Goal: Task Accomplishment & Management: Manage account settings

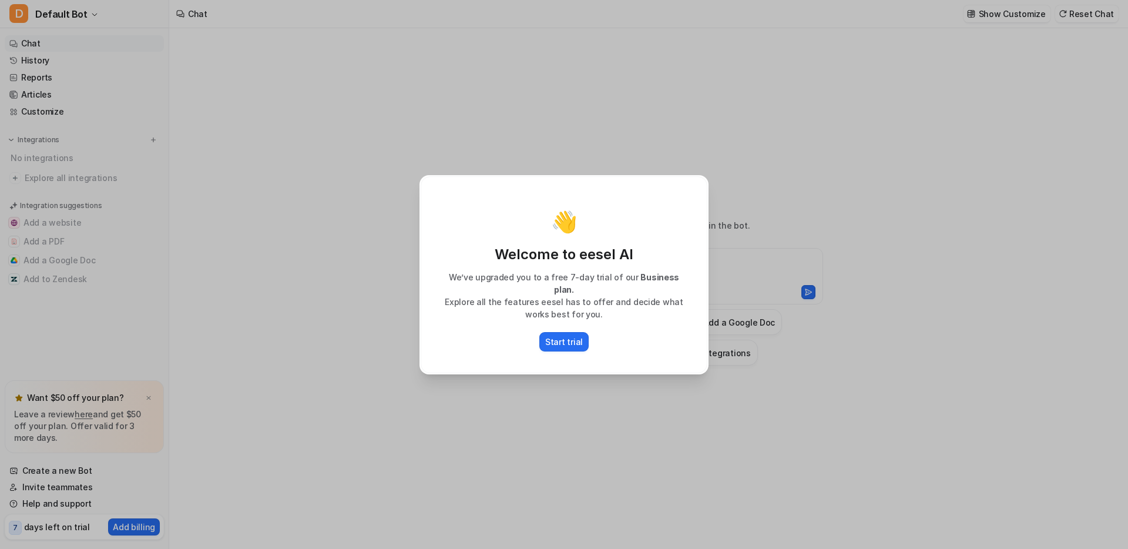
type textarea "**********"
click at [503, 129] on div "👋 Welcome to eesel AI We’ve upgraded you to a free 7-day trial of our Business …" at bounding box center [564, 274] width 308 height 549
click at [558, 339] on p "Start trial" at bounding box center [564, 342] width 38 height 12
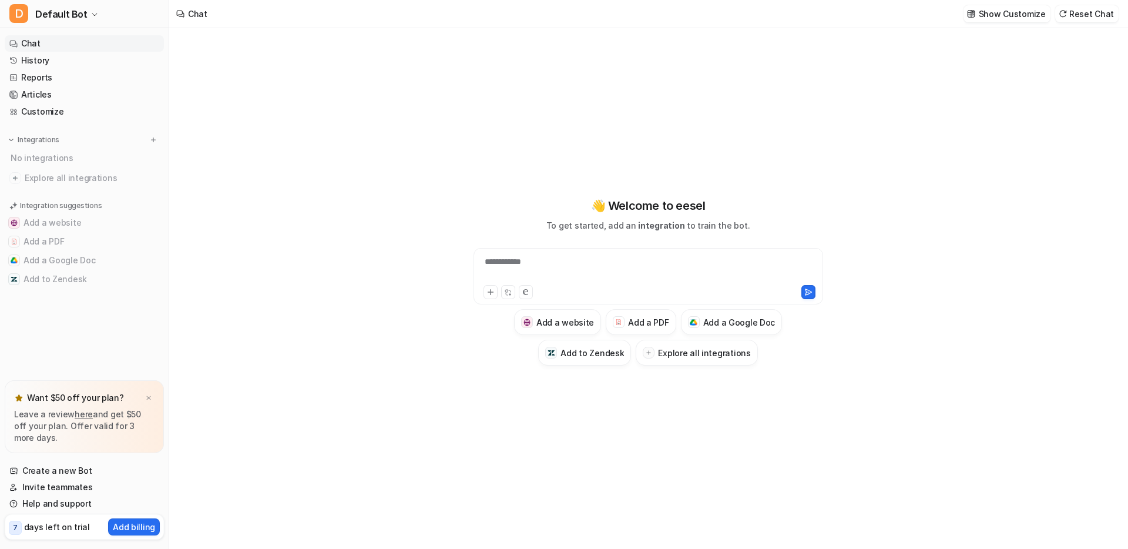
click at [53, 528] on p "days left on trial" at bounding box center [57, 527] width 66 height 12
click at [48, 63] on link "History" at bounding box center [84, 60] width 159 height 16
click at [59, 18] on span "Default Bot" at bounding box center [61, 14] width 52 height 16
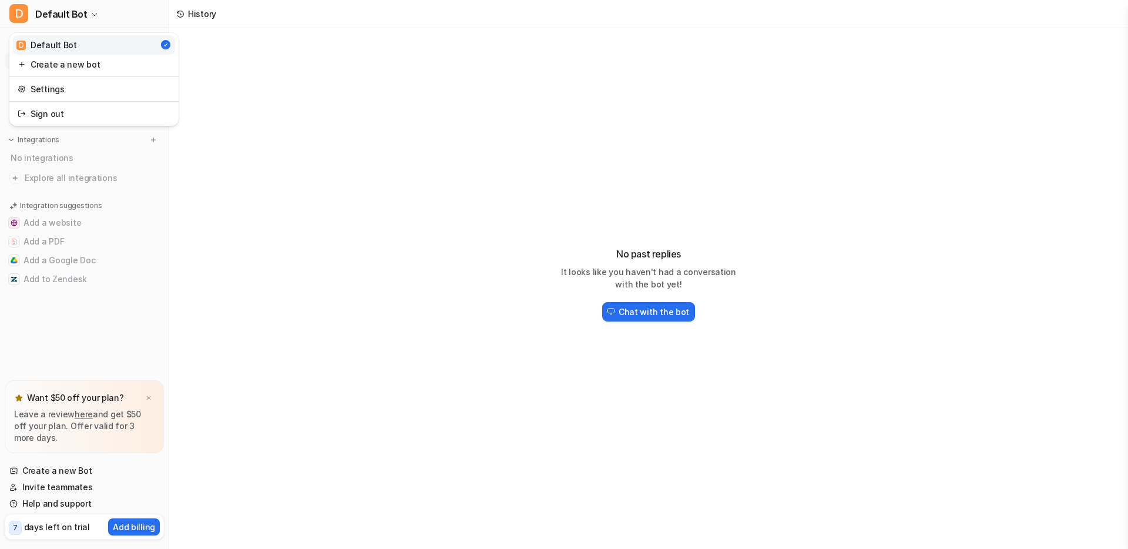
click at [283, 129] on div "D Default Bot D Default Bot Create a new bot Settings Sign out Chat History Rep…" at bounding box center [564, 274] width 1128 height 549
click at [73, 45] on link "Chat" at bounding box center [84, 43] width 159 height 16
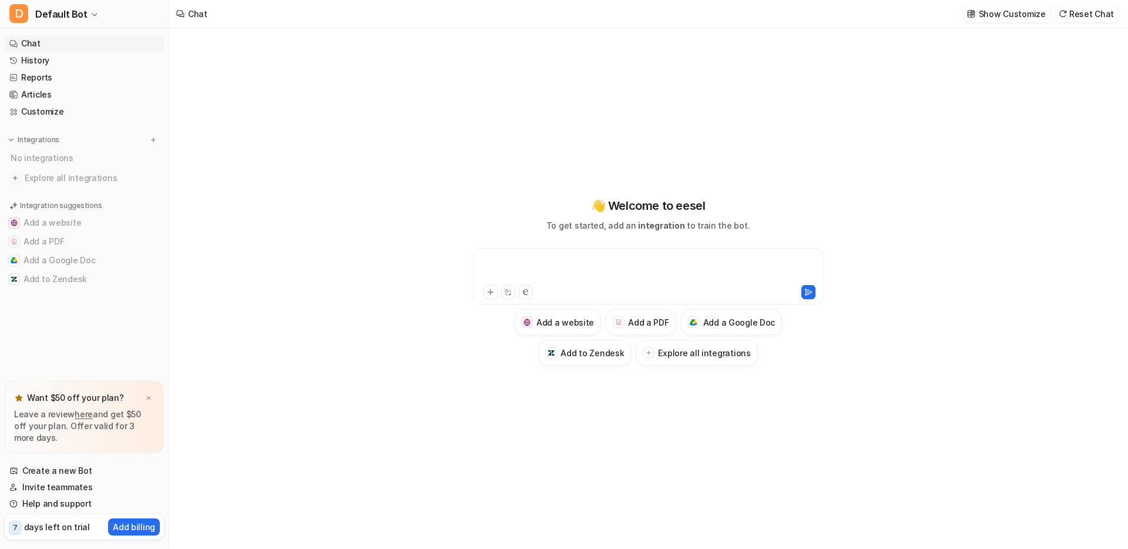
click at [540, 264] on div at bounding box center [649, 269] width 344 height 27
click at [71, 16] on span "Default Bot" at bounding box center [61, 14] width 52 height 16
click at [64, 89] on link "Settings" at bounding box center [94, 88] width 162 height 19
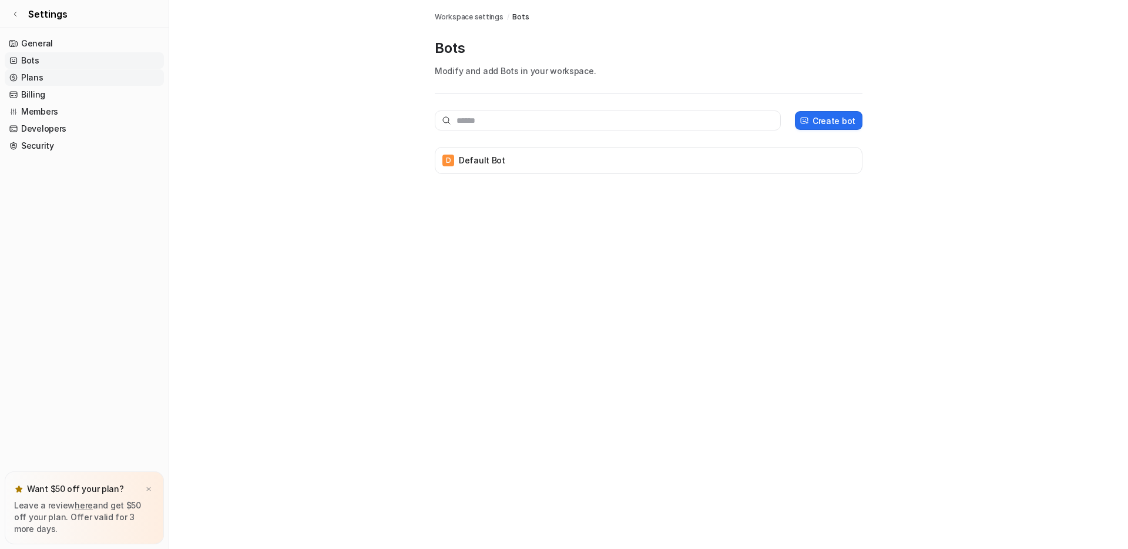
click at [56, 78] on link "Plans" at bounding box center [84, 77] width 159 height 16
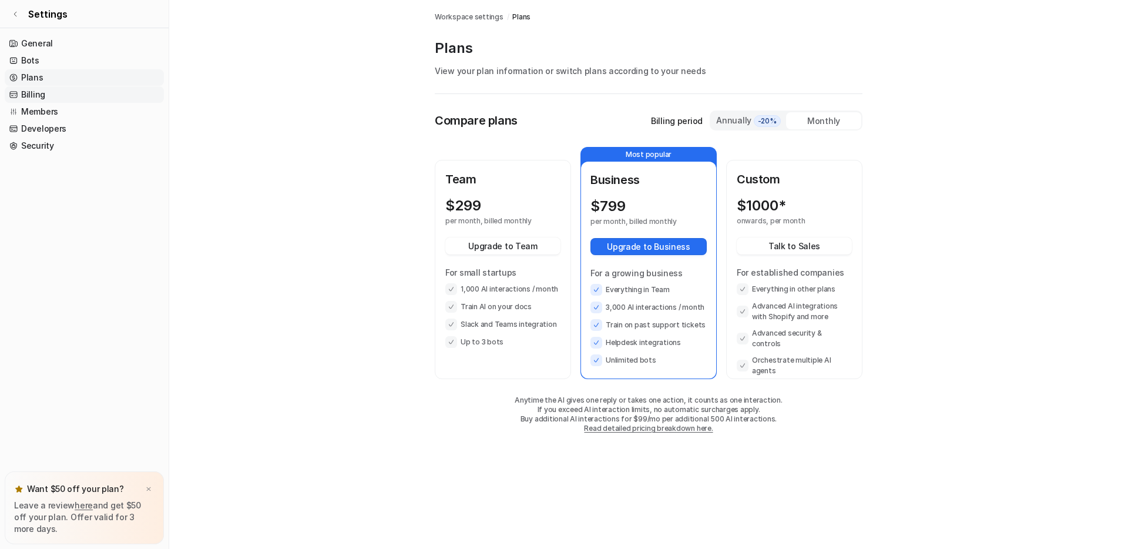
click at [42, 93] on link "Billing" at bounding box center [84, 94] width 159 height 16
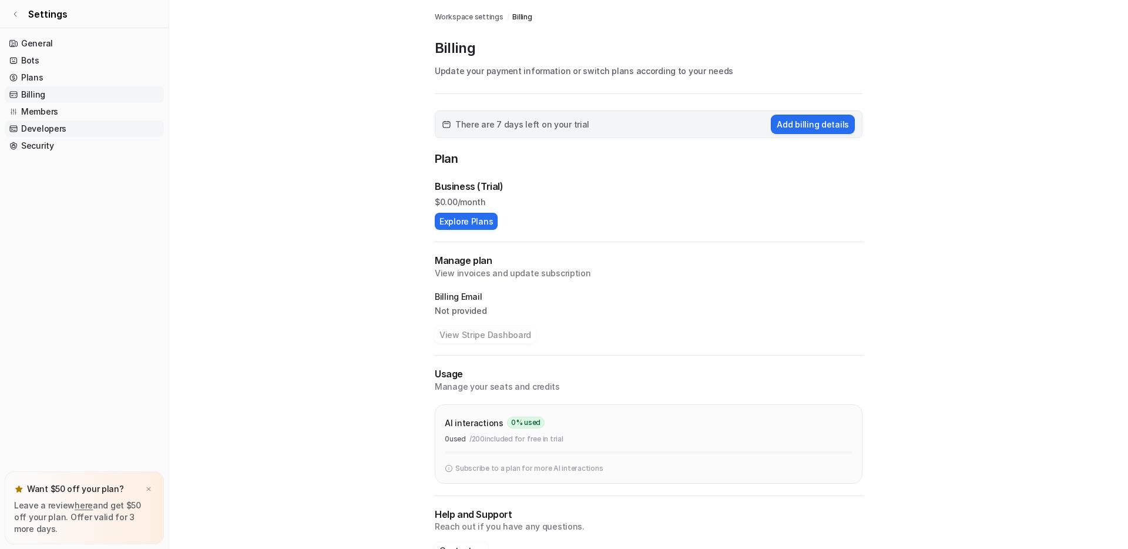
click at [41, 121] on link "Developers" at bounding box center [84, 128] width 159 height 16
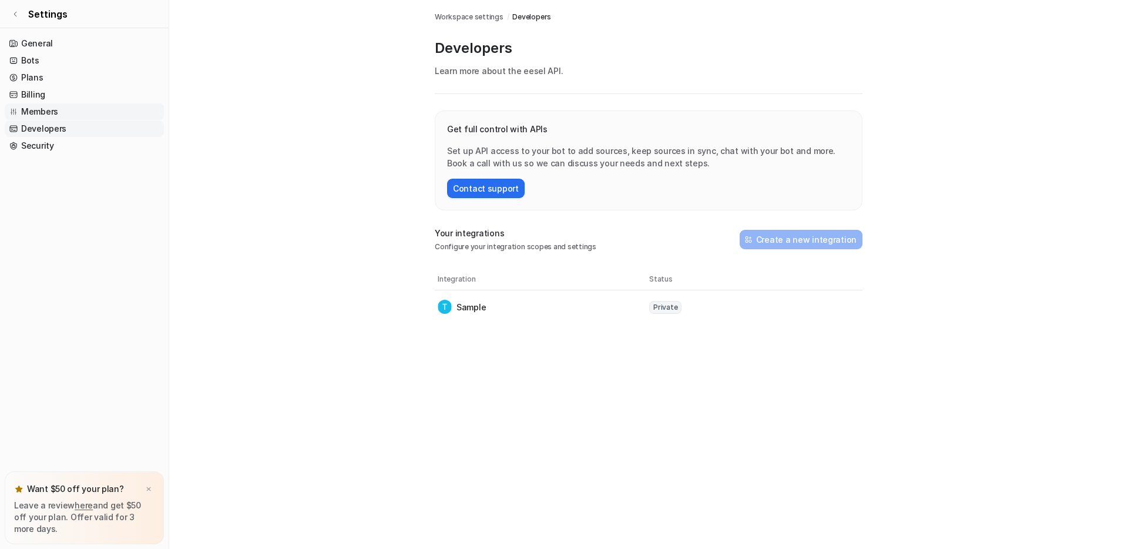
click at [41, 111] on link "Members" at bounding box center [84, 111] width 159 height 16
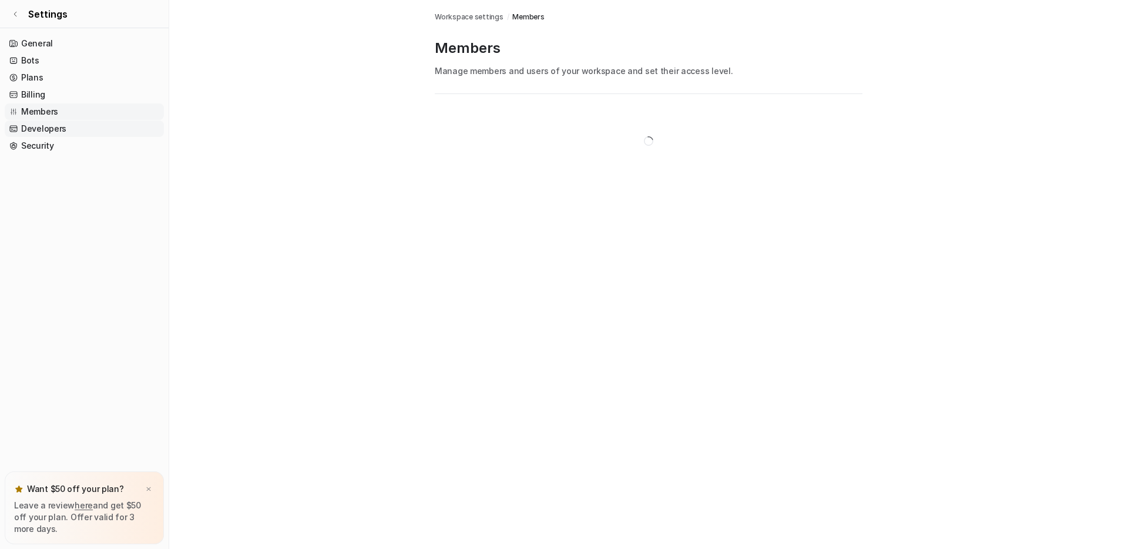
click at [43, 126] on link "Developers" at bounding box center [84, 128] width 159 height 16
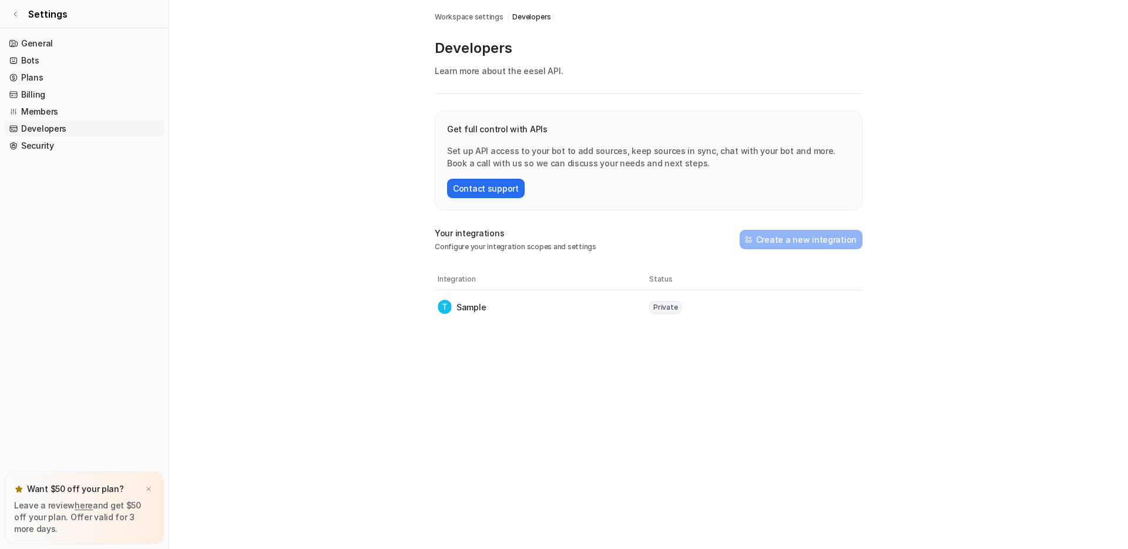
click at [44, 155] on nav "General Bots Plans Billing Members Developers Security" at bounding box center [84, 251] width 169 height 441
click at [41, 149] on link "Security" at bounding box center [84, 146] width 159 height 16
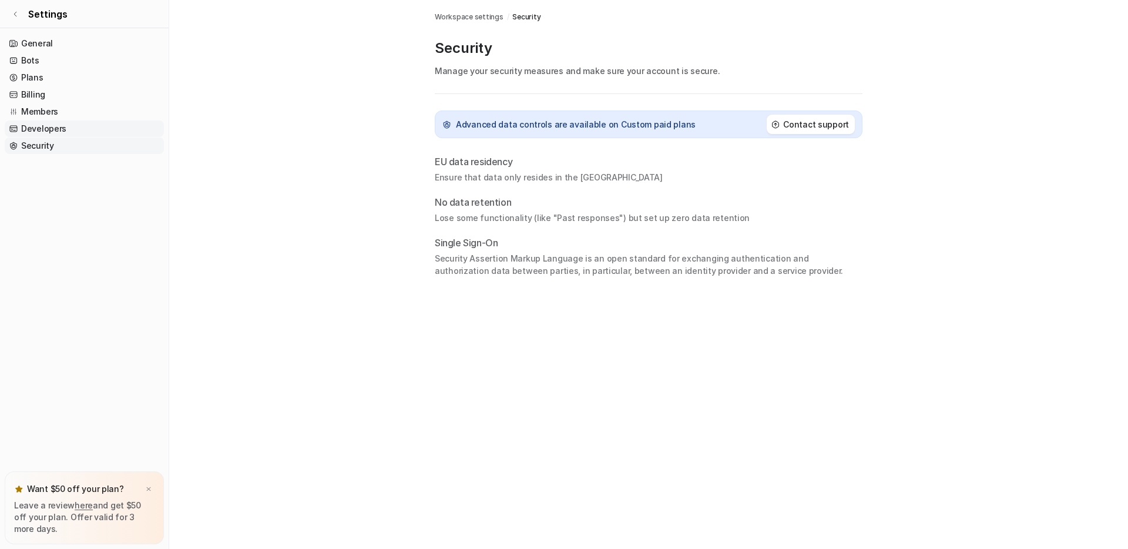
click at [37, 130] on link "Developers" at bounding box center [84, 128] width 159 height 16
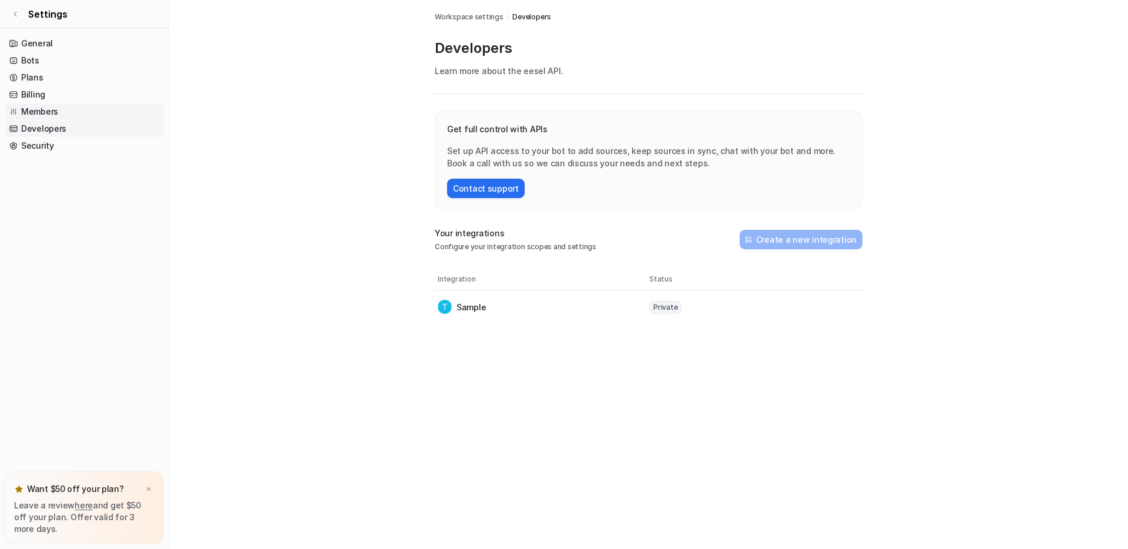
click at [38, 115] on link "Members" at bounding box center [84, 111] width 159 height 16
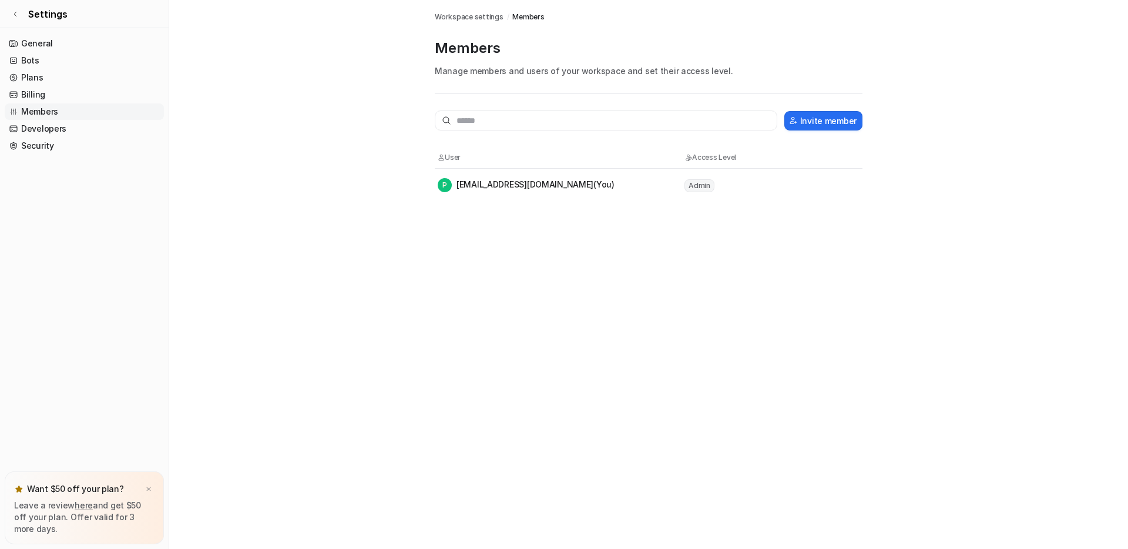
click at [543, 184] on div "P [EMAIL_ADDRESS][DOMAIN_NAME] (You)" at bounding box center [526, 185] width 177 height 14
click at [55, 92] on link "Billing" at bounding box center [84, 94] width 159 height 16
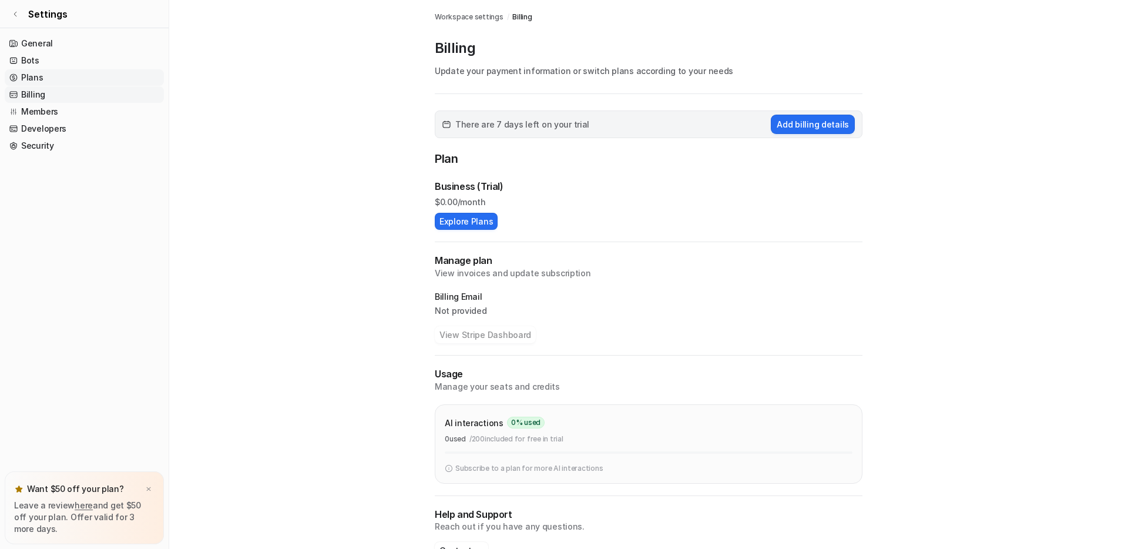
click at [52, 77] on link "Plans" at bounding box center [84, 77] width 159 height 16
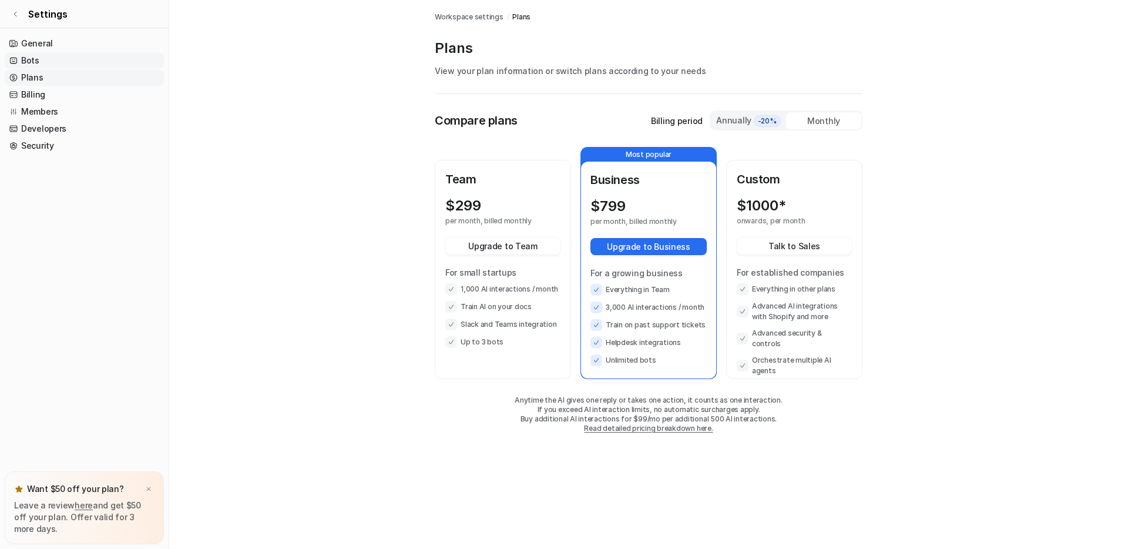
click at [39, 62] on link "Bots" at bounding box center [84, 60] width 159 height 16
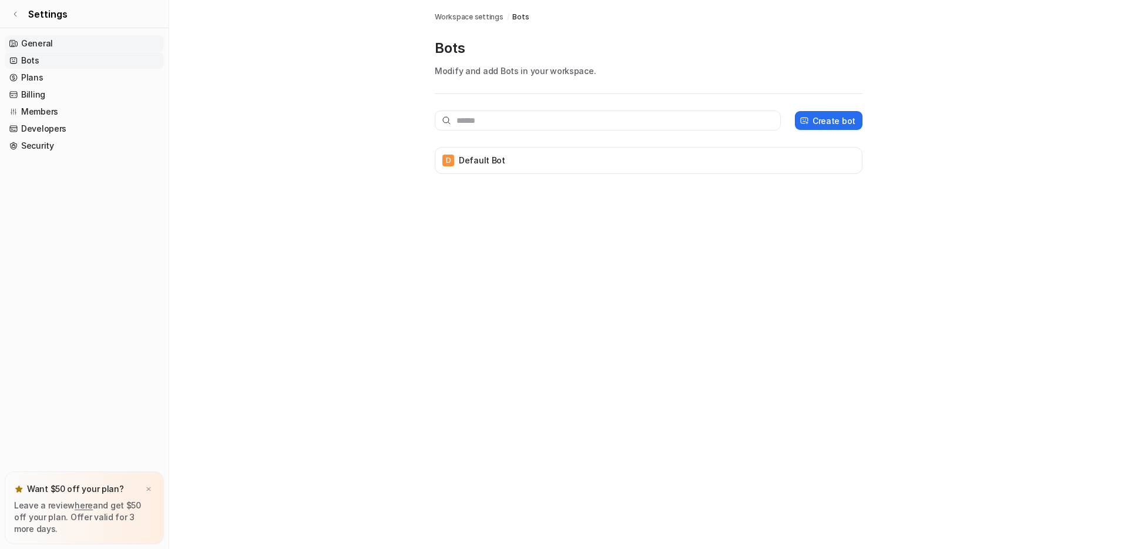
click at [36, 43] on link "General" at bounding box center [84, 43] width 159 height 16
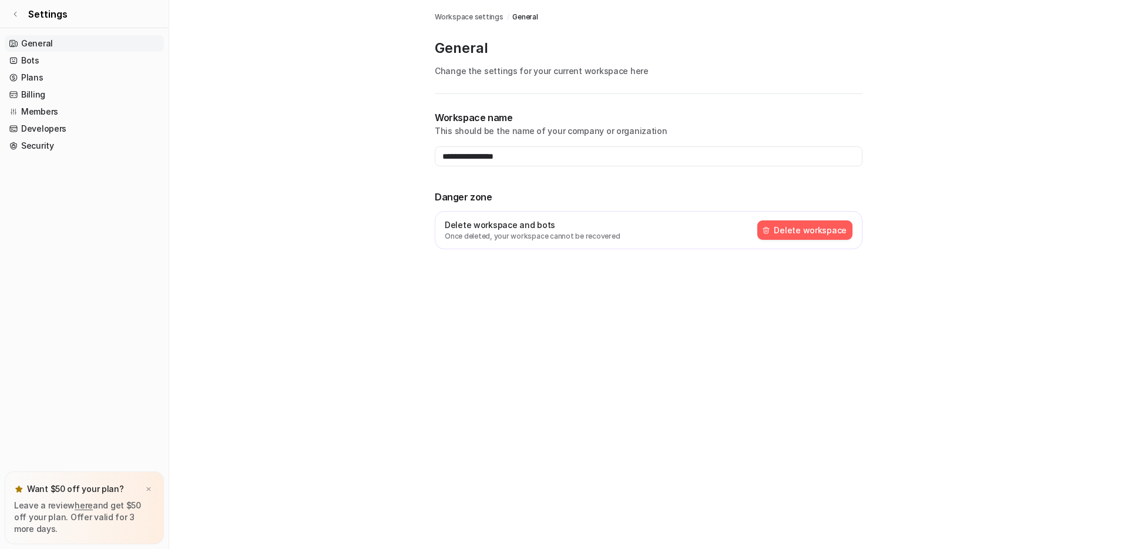
click at [785, 230] on button "Delete workspace" at bounding box center [805, 229] width 95 height 19
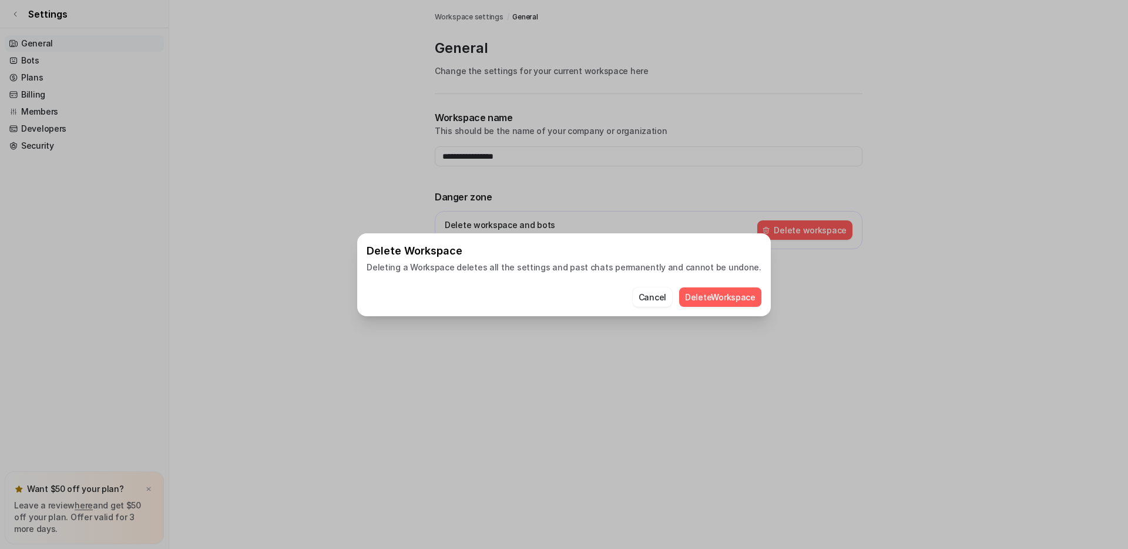
click at [718, 296] on button "Delete Workspace" at bounding box center [720, 296] width 82 height 19
